Goal: Feedback & Contribution: Submit feedback/report problem

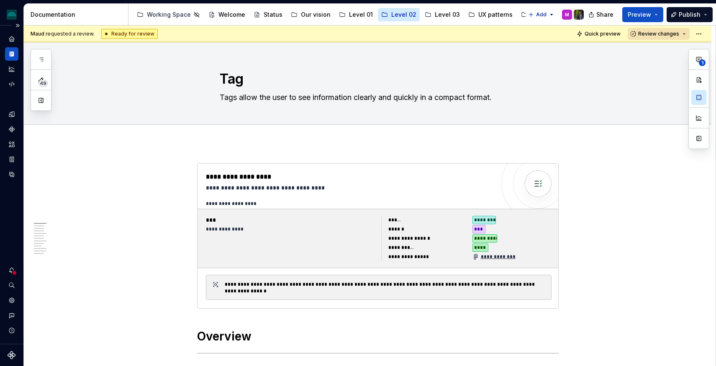
click at [13, 273] on div at bounding box center [14, 272] width 5 height 5
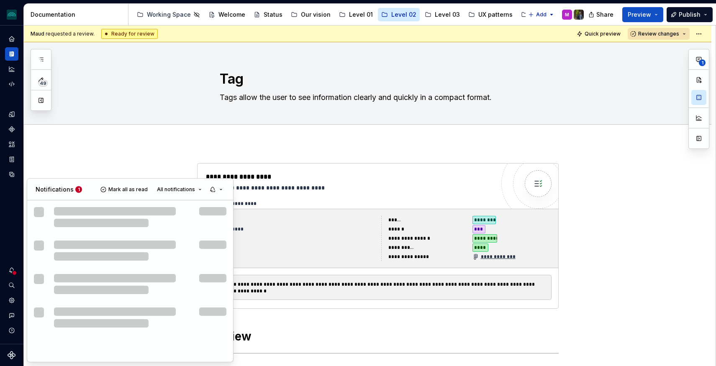
click at [12, 270] on html "iceberg M Design system data Documentation Accessibility guide for tree Page tr…" at bounding box center [358, 183] width 716 height 366
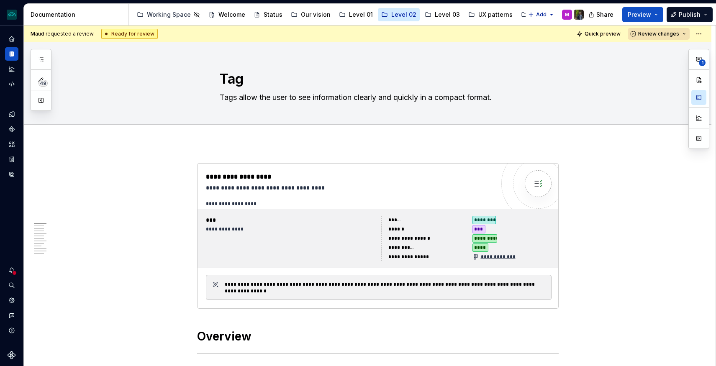
click at [12, 270] on icon "Notifications" at bounding box center [11, 270] width 7 height 7
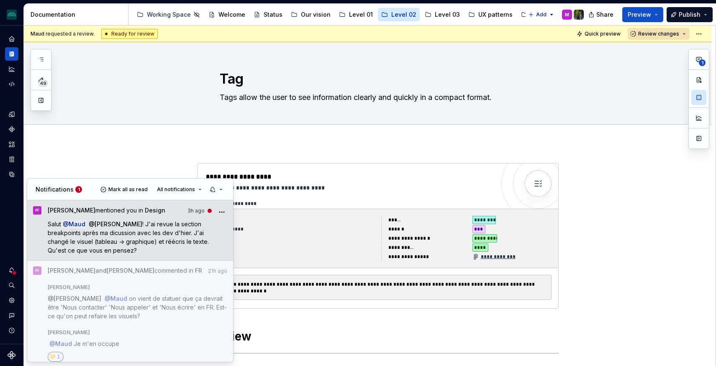
click at [139, 245] on span "! J'ai revue la section breakpoints après ma dicussion avec les dev d'hier. J'a…" at bounding box center [129, 237] width 163 height 33
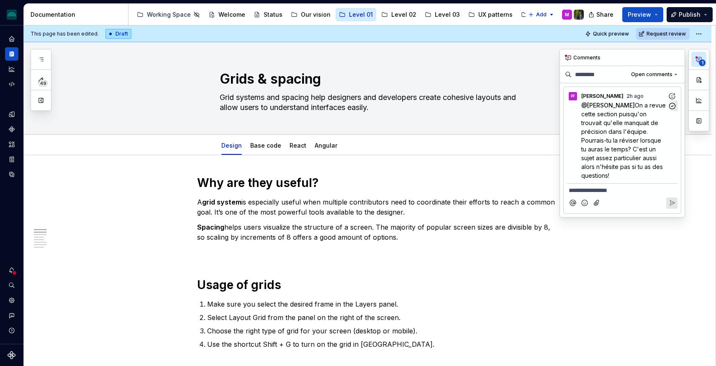
click at [617, 116] on span "On a revue cette section puisqu'on trouvait qu'elle manquait de précision dans …" at bounding box center [625, 140] width 86 height 77
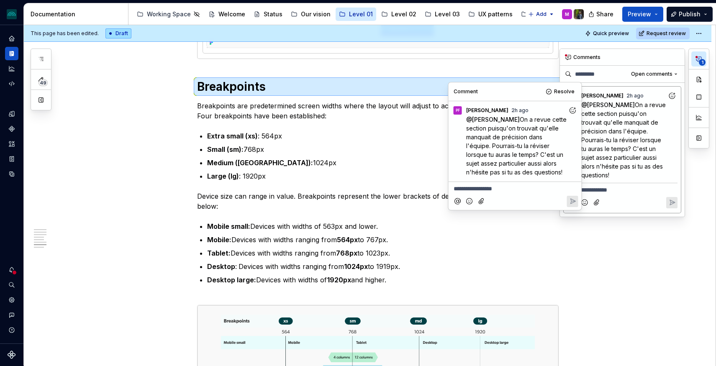
scroll to position [2161, 0]
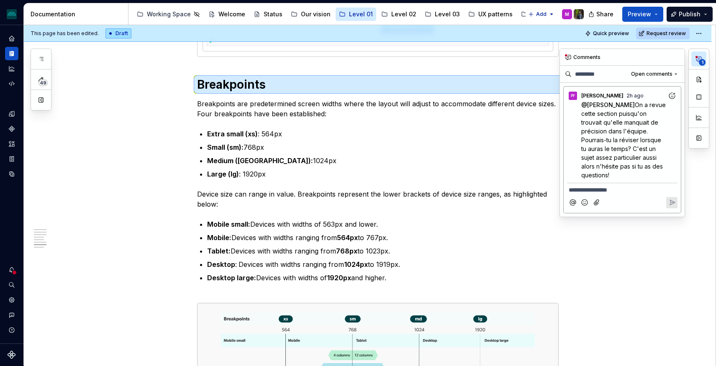
click at [702, 59] on span "1" at bounding box center [702, 62] width 7 height 7
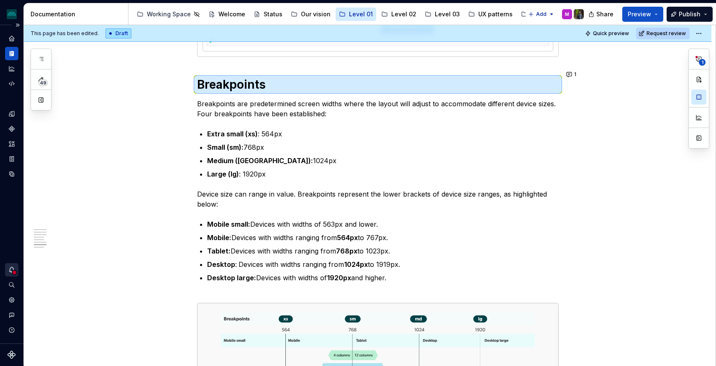
click at [10, 273] on icon "Notifications" at bounding box center [12, 270] width 8 height 8
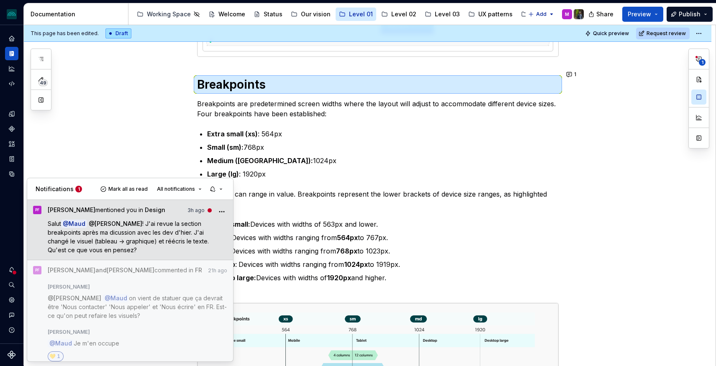
type textarea "*"
click at [221, 211] on icon "More" at bounding box center [222, 212] width 8 height 8
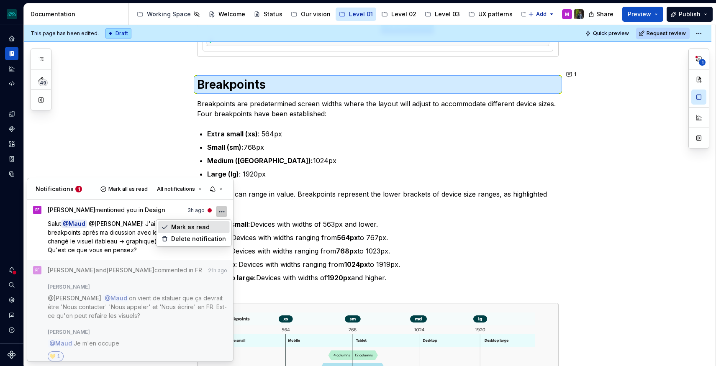
click at [199, 227] on span "Mark as read" at bounding box center [190, 227] width 39 height 8
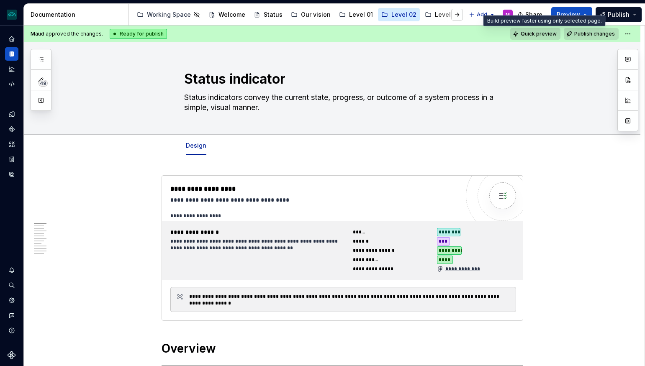
click at [552, 33] on span "Quick preview" at bounding box center [539, 34] width 36 height 7
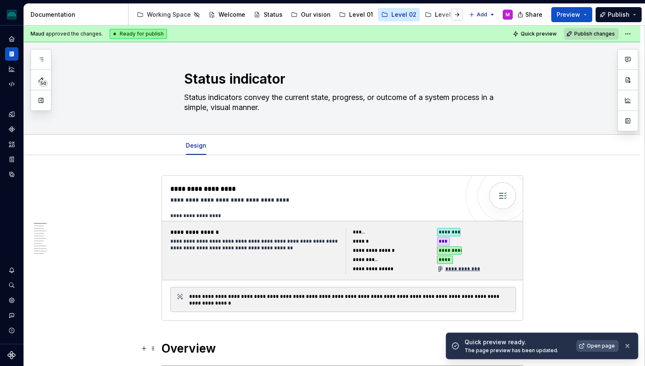
click at [595, 342] on link "Open page" at bounding box center [598, 346] width 42 height 12
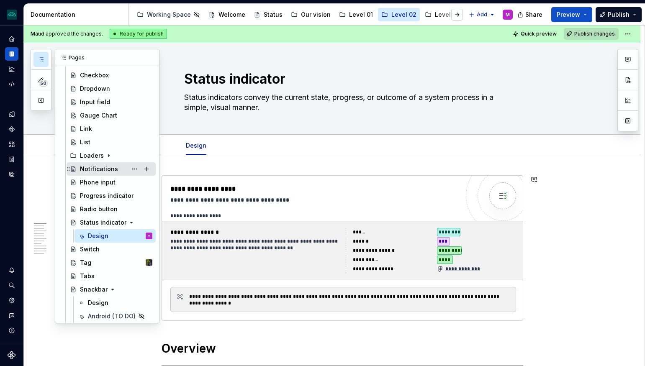
scroll to position [81, 0]
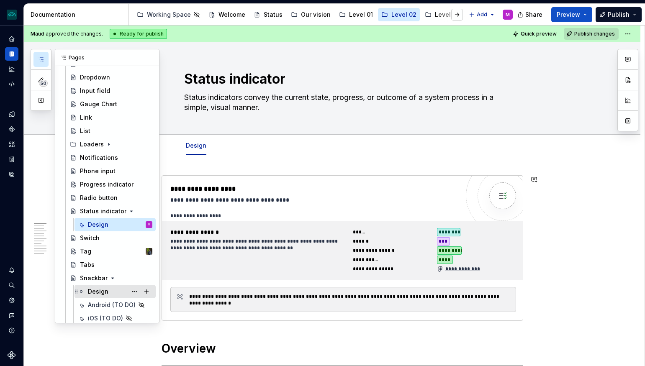
click at [109, 289] on div "Design" at bounding box center [120, 292] width 64 height 12
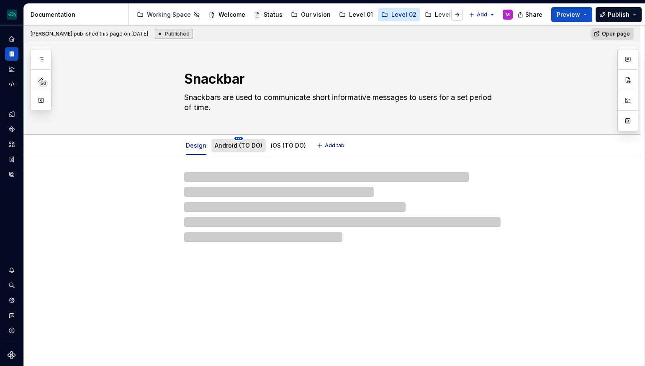
click at [238, 139] on html "iceberg M Design system data Documentation Accessibility guide for tree Page tr…" at bounding box center [322, 183] width 645 height 366
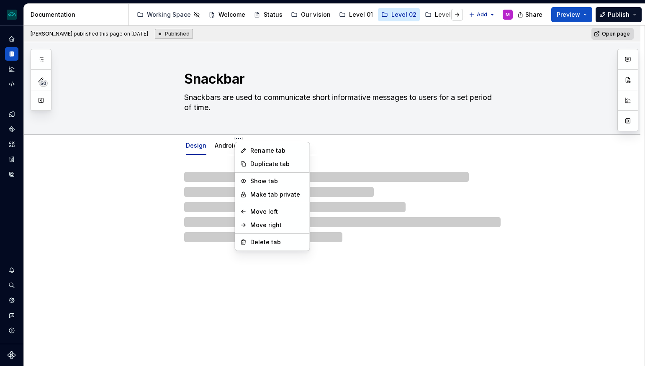
click at [228, 145] on html "iceberg M Design system data Documentation Accessibility guide for tree Page tr…" at bounding box center [322, 183] width 645 height 366
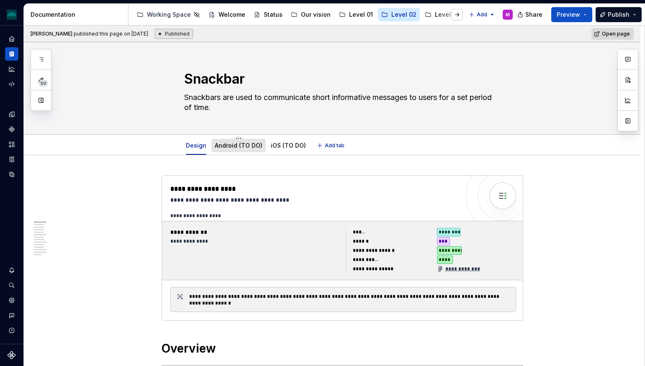
click at [228, 145] on link "Android (TO DO)" at bounding box center [239, 145] width 48 height 7
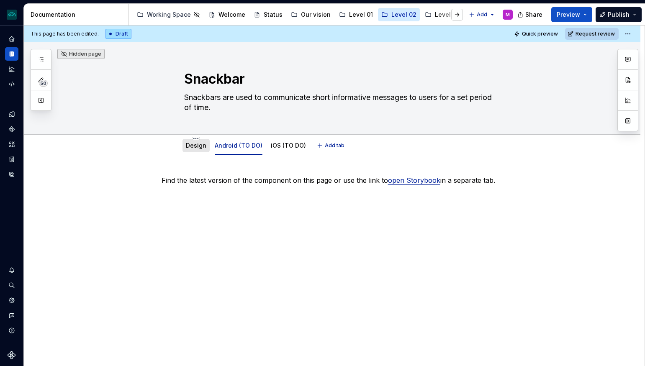
click at [201, 146] on link "Design" at bounding box center [196, 145] width 21 height 7
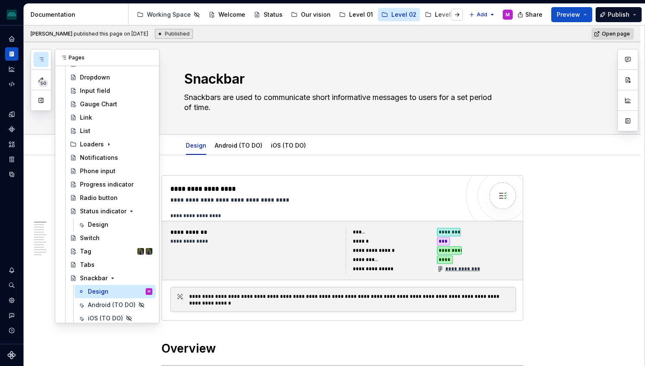
click at [40, 62] on icon "button" at bounding box center [41, 59] width 7 height 7
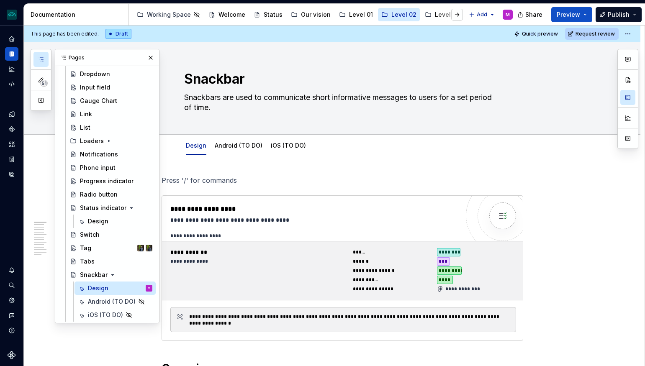
click at [152, 59] on button "button" at bounding box center [151, 58] width 12 height 12
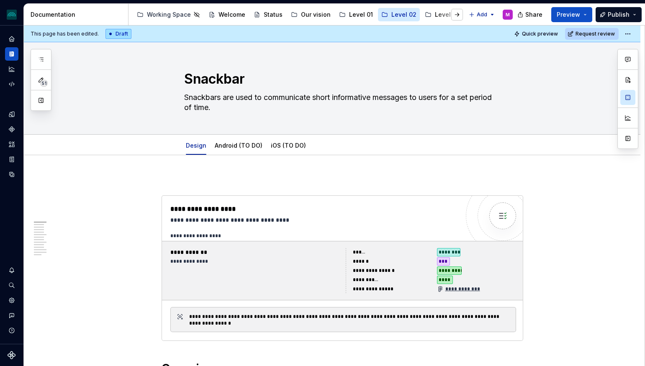
type textarea "*"
